Goal: Find specific page/section: Find specific page/section

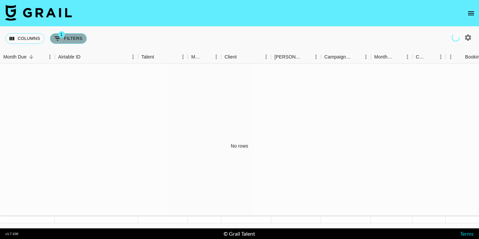
click at [59, 41] on icon "Show filters" at bounding box center [58, 39] width 8 height 8
select select "status"
select select "isNotAnyOf"
select select "campaign"
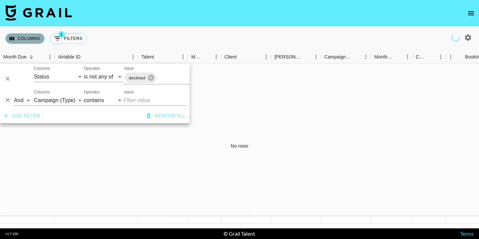
click at [31, 42] on button "Columns" at bounding box center [24, 38] width 39 height 11
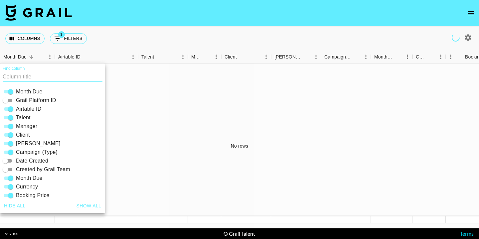
click at [7, 101] on input "Grail Platform ID" at bounding box center [5, 101] width 24 height 8
click at [12, 102] on input "Grail Platform ID" at bounding box center [11, 101] width 24 height 8
click at [8, 100] on input "Grail Platform ID" at bounding box center [5, 101] width 24 height 8
click at [8, 100] on input "Grail Platform ID" at bounding box center [11, 101] width 24 height 8
checkbox input "false"
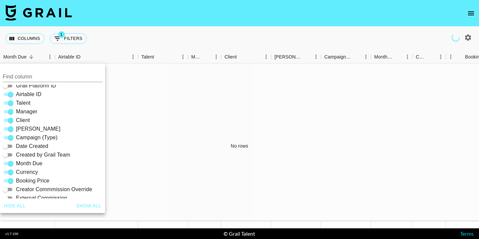
scroll to position [15, 0]
click at [6, 154] on input "Created by Grail Team" at bounding box center [5, 155] width 24 height 8
click at [10, 154] on input "Created by Grail Team" at bounding box center [11, 155] width 24 height 8
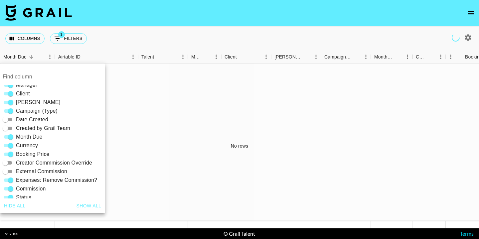
scroll to position [38, 0]
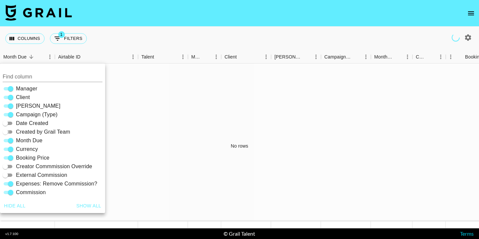
click at [8, 130] on input "Created by Grail Team" at bounding box center [5, 132] width 24 height 8
checkbox input "true"
click at [114, 119] on div "No rows" at bounding box center [239, 146] width 479 height 165
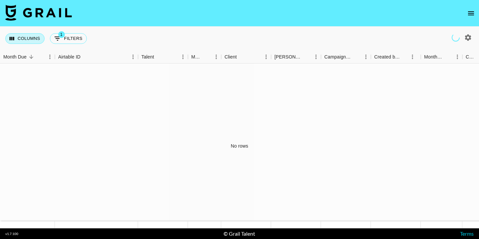
click at [29, 39] on button "Columns" at bounding box center [24, 38] width 39 height 11
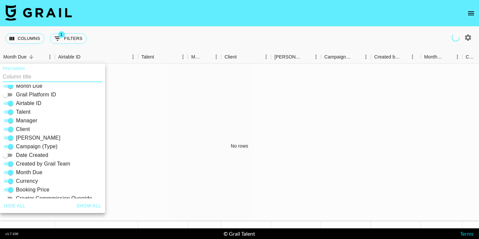
scroll to position [6, 0]
click at [11, 164] on input "Created by Grail Team" at bounding box center [11, 164] width 24 height 8
checkbox input "false"
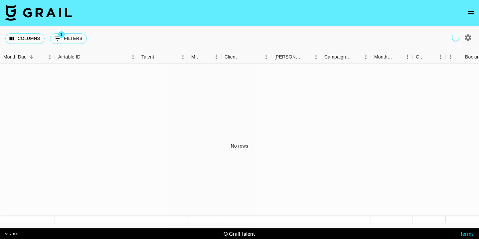
click at [473, 14] on icon "open drawer" at bounding box center [471, 13] width 8 height 8
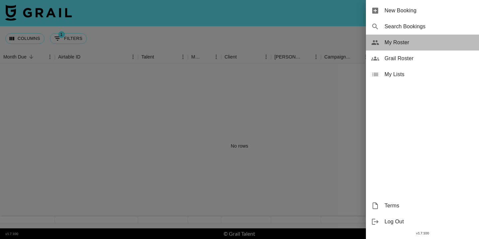
click at [405, 41] on span "My Roster" at bounding box center [429, 43] width 89 height 8
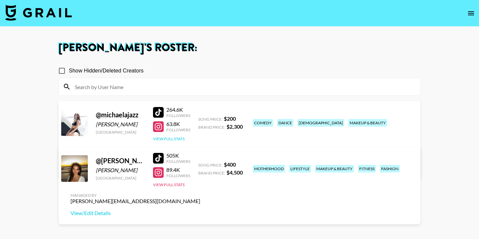
click at [177, 137] on button "View Full Stats" at bounding box center [169, 138] width 32 height 5
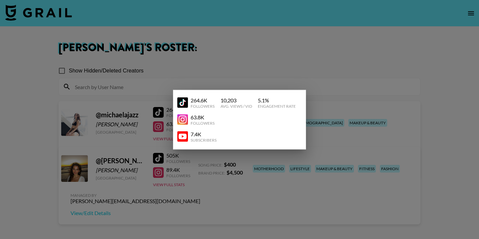
click at [163, 140] on div at bounding box center [239, 119] width 479 height 239
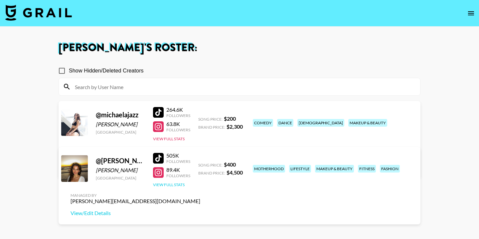
click at [175, 187] on button "View Full Stats" at bounding box center [169, 184] width 32 height 5
